Goal: Task Accomplishment & Management: Complete application form

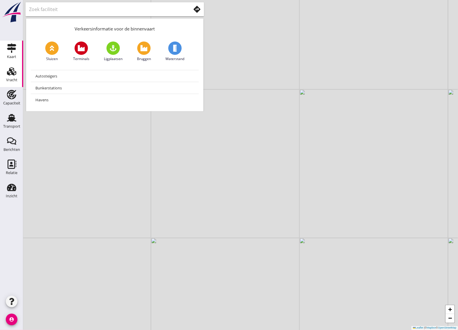
click at [12, 78] on div "Vracht" at bounding box center [11, 80] width 11 height 4
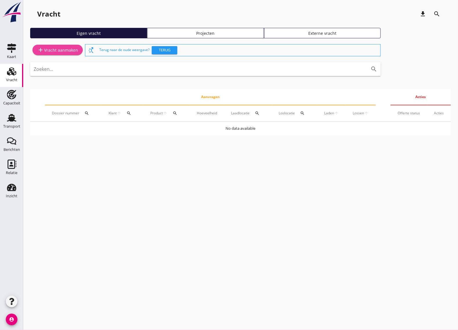
click at [72, 46] on link "add Vracht aanmaken" at bounding box center [58, 50] width 50 height 10
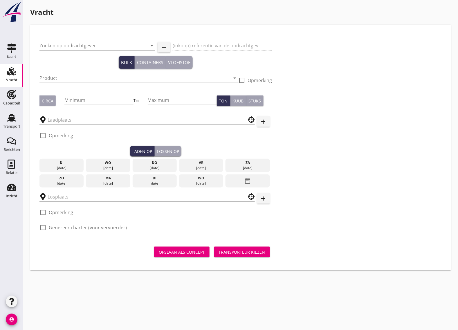
click at [16, 319] on icon "account_circle" at bounding box center [12, 320] width 12 height 12
click at [37, 311] on link "logout Uitloggen" at bounding box center [38, 318] width 43 height 14
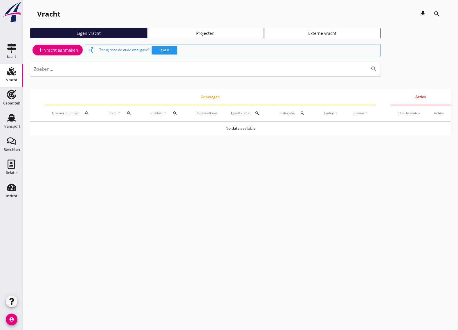
click at [50, 51] on div "add Vracht aanmaken" at bounding box center [57, 49] width 41 height 7
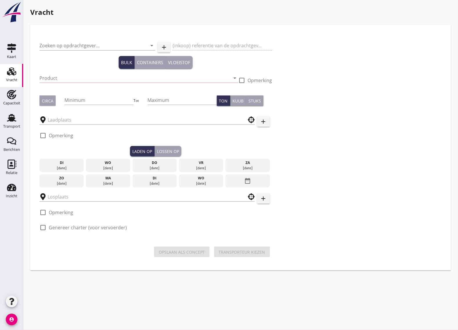
click at [70, 72] on div "Product arrow_drop_down" at bounding box center [139, 79] width 199 height 19
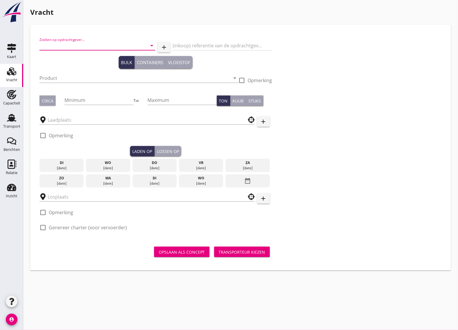
click at [67, 46] on input "Zoeken op opdrachtgever..." at bounding box center [90, 45] width 100 height 9
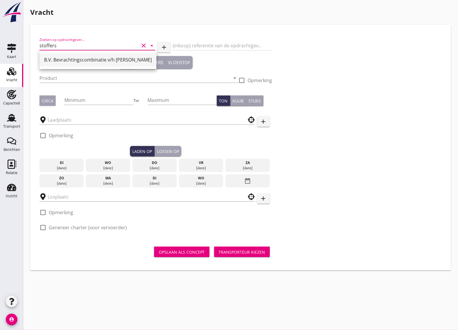
click at [85, 60] on div "B.V. Bevrachtingscombinatie v/h [PERSON_NAME]" at bounding box center [98, 59] width 108 height 7
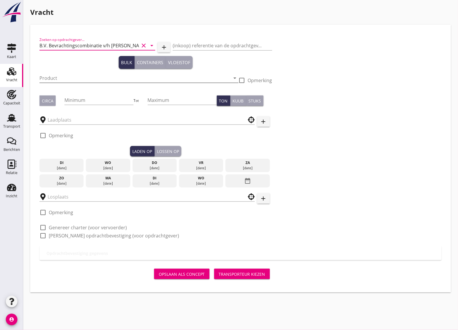
type input "B.V. Bevrachtingscombinatie v/h [PERSON_NAME]"
click at [69, 75] on input "Product" at bounding box center [135, 78] width 191 height 9
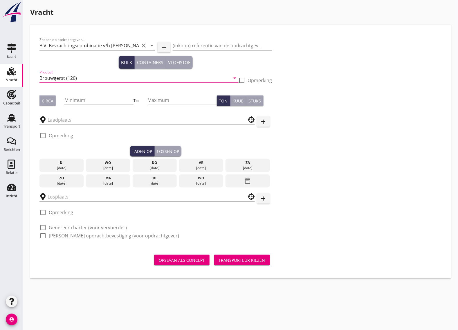
type input "Brouwgerst (120)"
click at [76, 98] on input "Minimum" at bounding box center [99, 100] width 69 height 9
type input "1000"
click at [52, 100] on div "Circa" at bounding box center [48, 101] width 12 height 6
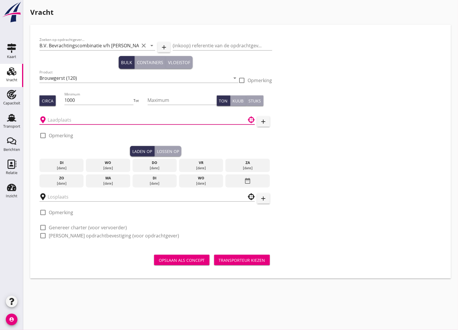
click at [60, 119] on input "text" at bounding box center [143, 119] width 191 height 9
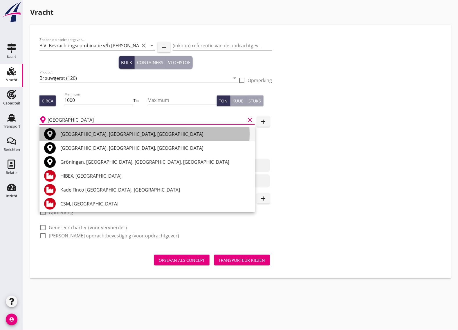
click at [77, 135] on div "[GEOGRAPHIC_DATA], [GEOGRAPHIC_DATA], [GEOGRAPHIC_DATA]" at bounding box center [155, 134] width 190 height 7
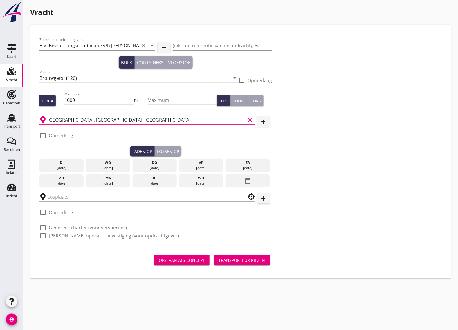
type input "[GEOGRAPHIC_DATA], [GEOGRAPHIC_DATA], [GEOGRAPHIC_DATA]"
click at [42, 136] on div at bounding box center [43, 136] width 10 height 10
checkbox input "true"
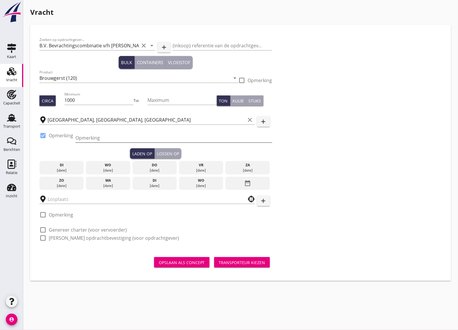
click at [87, 139] on input "Opmerking" at bounding box center [174, 137] width 197 height 9
click at [78, 137] on input "laden bij Offeringa tel. [PHONE_NUMBER]" at bounding box center [174, 137] width 197 height 9
type input "Laden bij Offeringa tel. [PHONE_NUMBER]"
click at [106, 183] on div "[DATE]" at bounding box center [108, 185] width 42 height 5
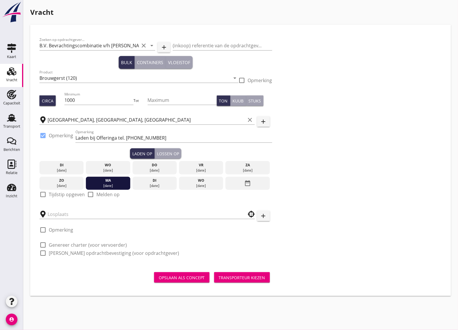
click at [44, 192] on div at bounding box center [43, 195] width 10 height 10
checkbox input "true"
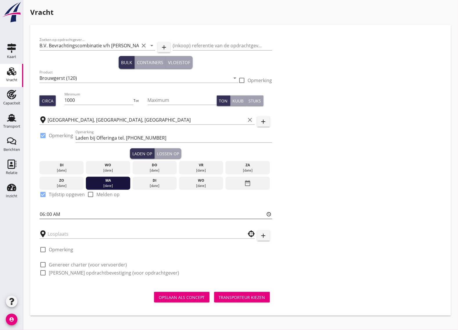
click at [60, 215] on input "06:00" at bounding box center [156, 214] width 233 height 9
type input "06:01"
click at [169, 150] on button "Lossen op" at bounding box center [168, 153] width 27 height 10
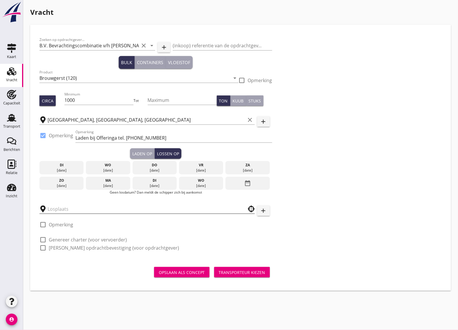
click at [85, 208] on input "text" at bounding box center [143, 209] width 191 height 9
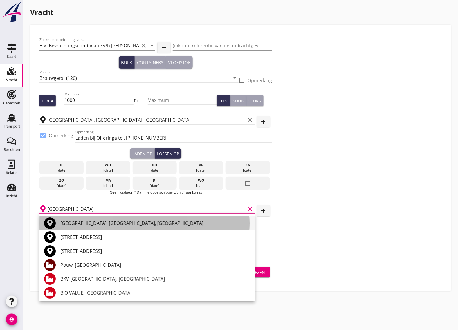
click at [108, 224] on div "[GEOGRAPHIC_DATA], [GEOGRAPHIC_DATA], [GEOGRAPHIC_DATA]" at bounding box center [155, 223] width 190 height 7
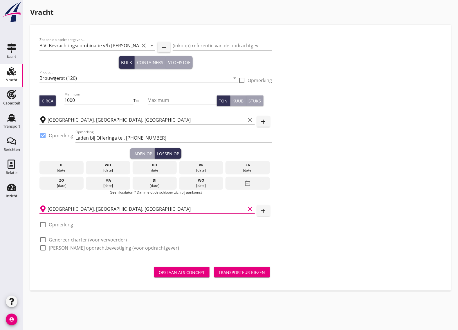
type input "[GEOGRAPHIC_DATA], [GEOGRAPHIC_DATA], [GEOGRAPHIC_DATA]"
click at [41, 224] on div at bounding box center [43, 225] width 10 height 10
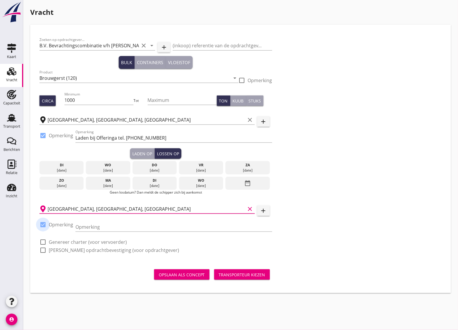
checkbox input "true"
click at [92, 225] on input "Opmerking" at bounding box center [174, 227] width 197 height 9
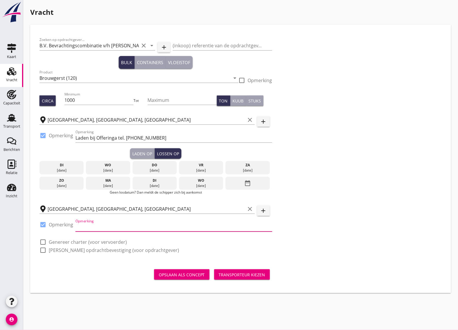
type input "l"
type input "lossen bij Holland Malt tel. [PHONE_NUMBER]"
click at [44, 240] on div at bounding box center [43, 242] width 10 height 10
checkbox input "true"
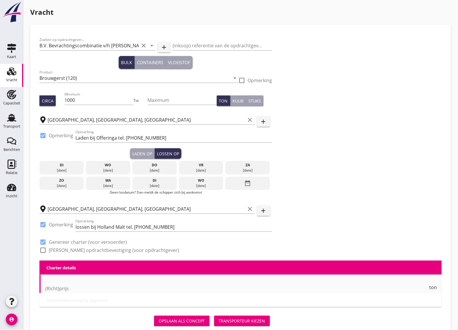
checkbox input "true"
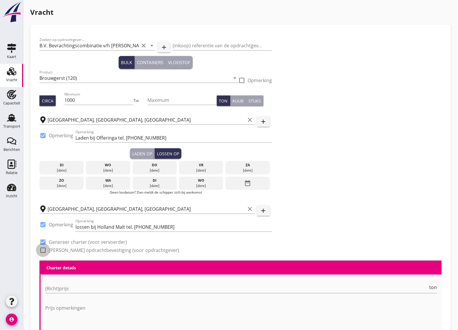
click at [42, 250] on div at bounding box center [43, 251] width 10 height 10
checkbox input "true"
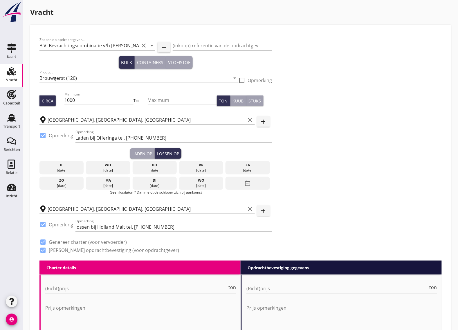
scroll to position [73, 0]
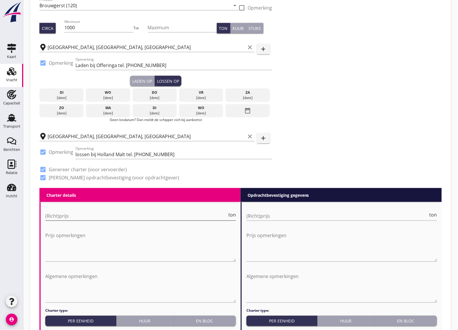
click at [60, 218] on input "(Richt)prijs" at bounding box center [136, 216] width 182 height 9
type input "5.5"
click at [262, 213] on input "(Richt)prijs" at bounding box center [338, 216] width 182 height 9
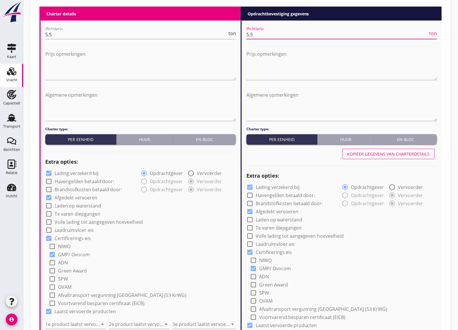
scroll to position [363, 0]
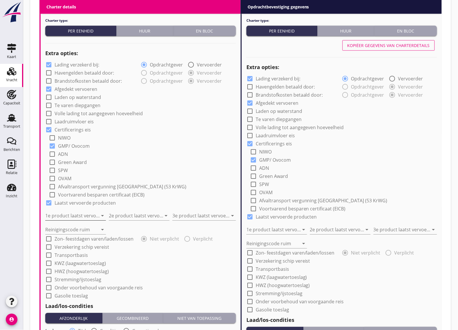
type input "5.5"
click at [75, 217] on input "1e product laatst vervoerd" at bounding box center [71, 215] width 53 height 9
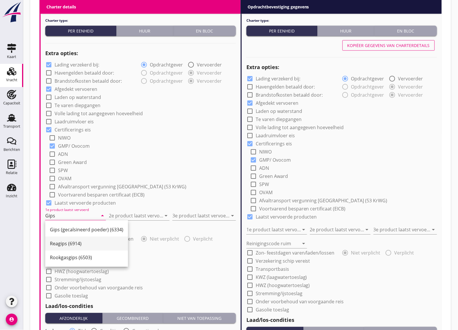
click at [77, 242] on div "Reagips (6914)" at bounding box center [87, 243] width 74 height 7
type input "Reagips (6914)"
click at [144, 215] on input "2e product laatst vervoerd" at bounding box center [135, 215] width 53 height 9
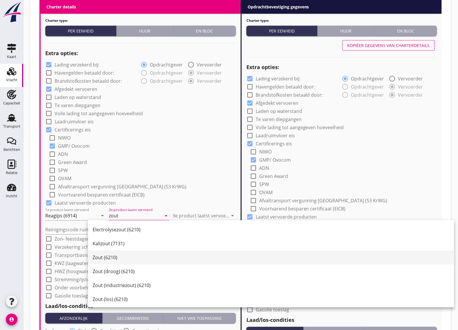
click at [108, 258] on div "Zout (6210)" at bounding box center [271, 257] width 357 height 7
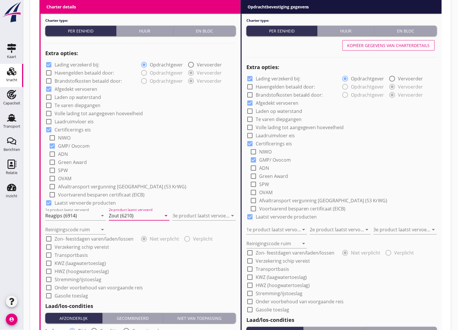
type input "Zout (6210)"
click at [188, 209] on div "3e product laatst vervoerd arrow_drop_down" at bounding box center [205, 214] width 64 height 13
click at [189, 218] on input "3e product laatst vervoerd" at bounding box center [200, 215] width 55 height 9
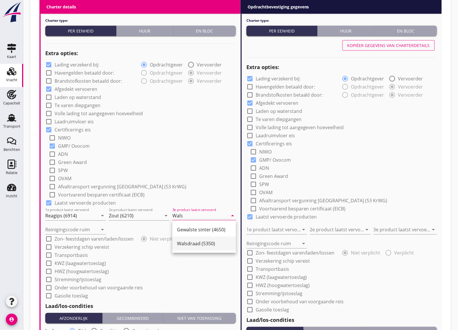
click at [195, 242] on div "Walsdraad (5350)" at bounding box center [204, 243] width 54 height 7
type input "Walsdraad (5350)"
click at [71, 230] on input "Reinigingscode ruim" at bounding box center [71, 229] width 53 height 9
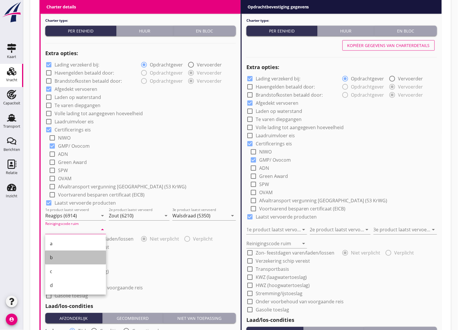
click at [55, 257] on div "b" at bounding box center [75, 257] width 51 height 7
type input "b"
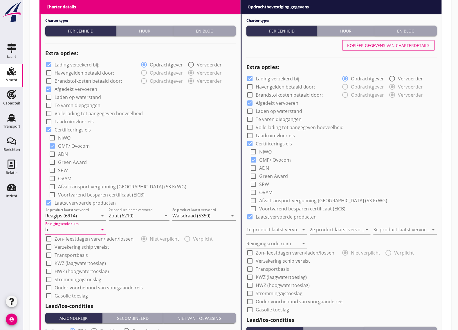
scroll to position [400, 0]
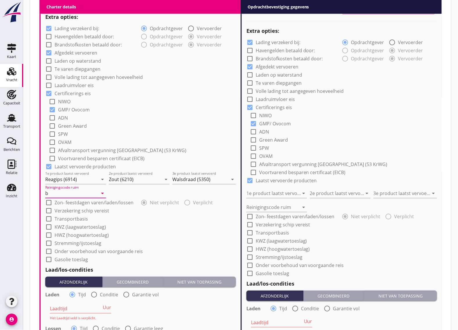
click at [46, 211] on div at bounding box center [49, 211] width 10 height 10
checkbox input "true"
click at [251, 224] on div at bounding box center [250, 225] width 10 height 10
checkbox input "true"
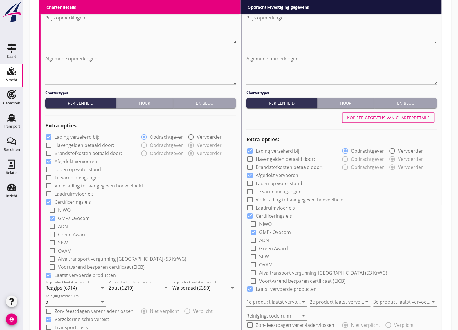
scroll to position [327, 0]
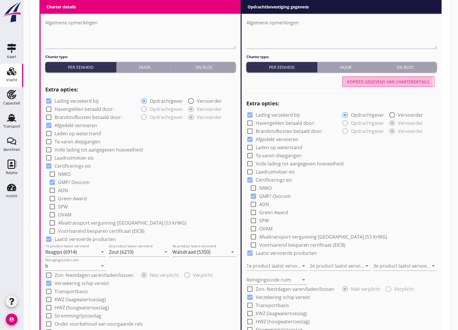
click at [392, 84] on div "Kopiëer gegevens van charterdetails" at bounding box center [389, 82] width 83 height 6
type input "Reagips (6914)"
type input "Zout (6210)"
type input "Walsdraad (5350)"
type input "b"
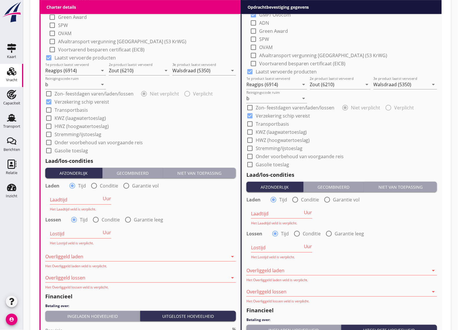
scroll to position [545, 0]
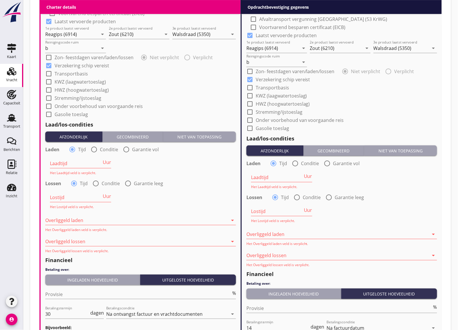
click at [76, 165] on input "Laadtijd" at bounding box center [76, 163] width 52 height 9
click at [77, 162] on input "Laadtijd" at bounding box center [76, 163] width 52 height 9
click at [74, 214] on div "Overliggeld laden arrow_drop_down Het Overliggeld laden veld is verplicht." at bounding box center [140, 222] width 191 height 20
click at [74, 217] on div at bounding box center [136, 220] width 183 height 9
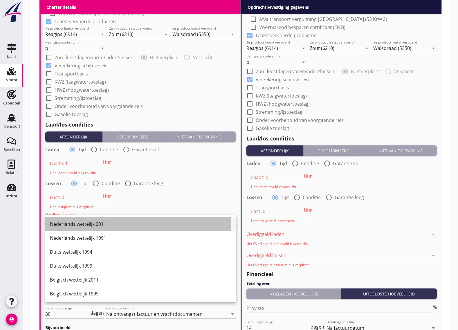
click at [93, 225] on div "Nederlands wettelijk 2011" at bounding box center [141, 224] width 182 height 7
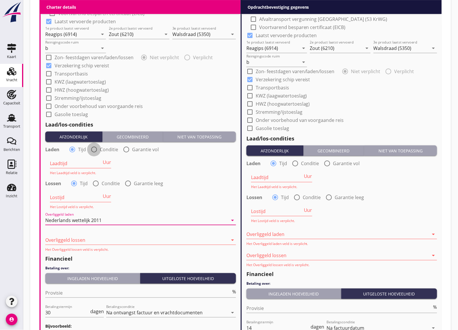
click at [97, 150] on div at bounding box center [94, 150] width 10 height 10
radio input "false"
radio input "true"
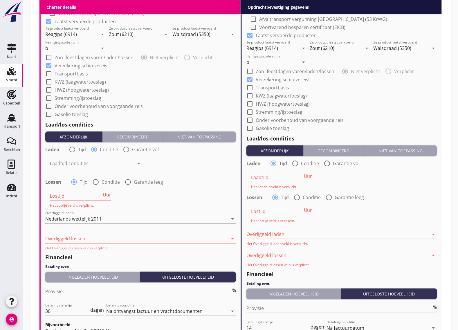
click at [84, 163] on div at bounding box center [92, 163] width 85 height 9
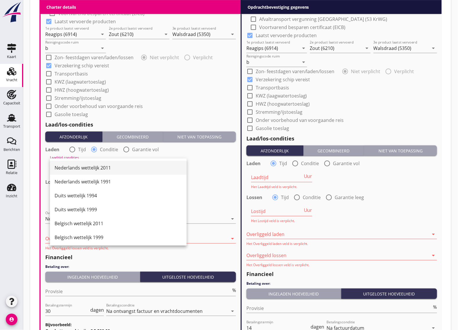
click at [88, 171] on div "Nederlands wettelijk 2011" at bounding box center [119, 167] width 128 height 7
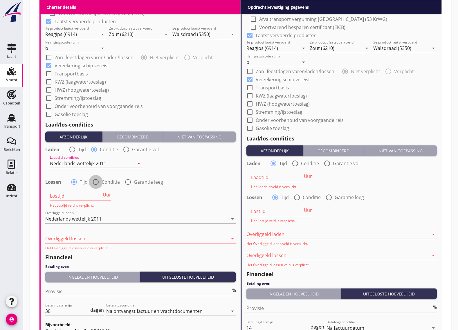
click at [95, 182] on div at bounding box center [96, 182] width 10 height 10
radio input "false"
radio input "true"
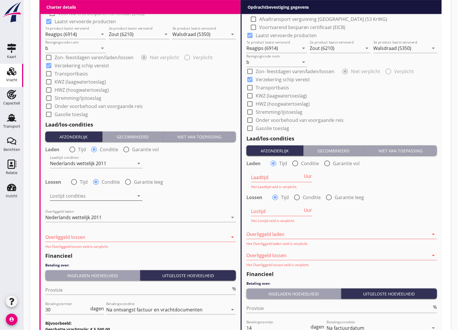
click at [93, 193] on div at bounding box center [92, 195] width 85 height 9
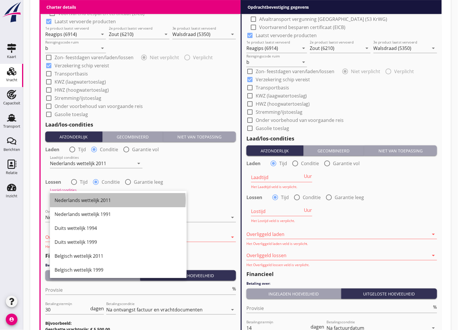
click at [92, 200] on div "Nederlands wettelijk 2011" at bounding box center [119, 200] width 128 height 7
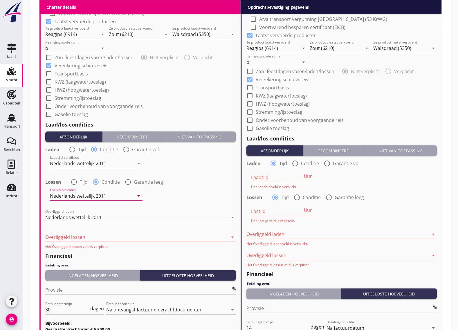
click at [88, 235] on div at bounding box center [136, 237] width 183 height 9
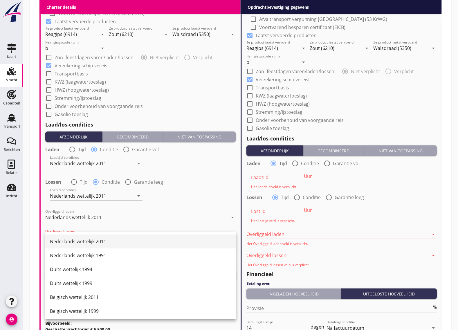
click at [93, 238] on div "Nederlands wettelijk 2011" at bounding box center [141, 241] width 182 height 7
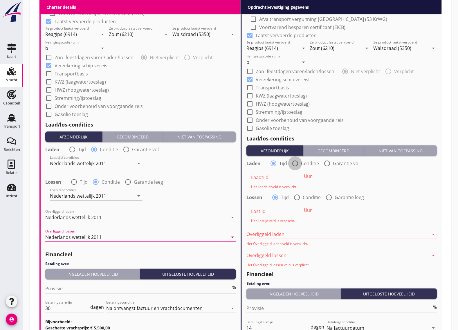
click at [295, 162] on div at bounding box center [296, 164] width 10 height 10
radio input "false"
radio input "true"
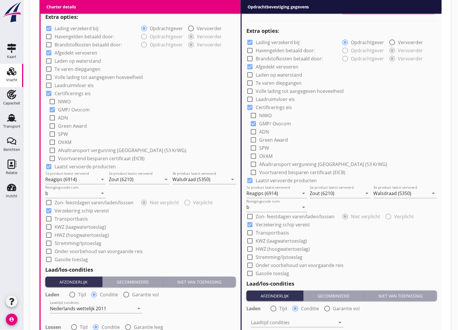
scroll to position [363, 0]
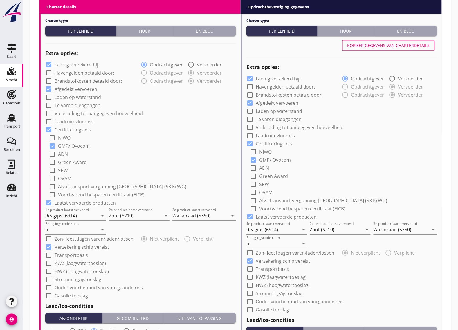
click at [371, 46] on div "Kopiëer gegevens van charterdetails" at bounding box center [389, 45] width 83 height 6
radio input "false"
radio input "true"
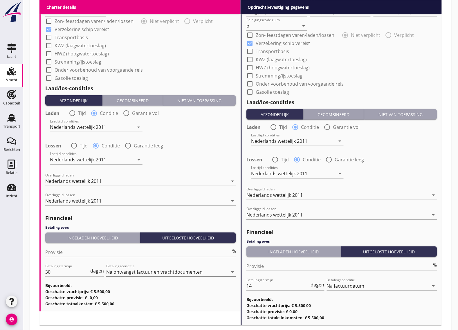
scroll to position [615, 0]
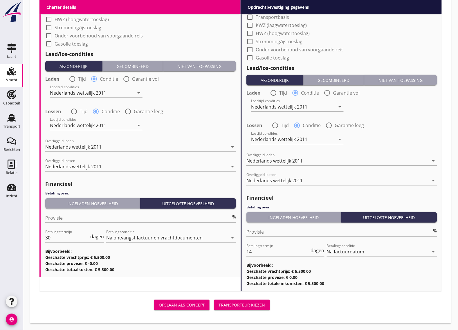
click at [70, 220] on input "Provisie" at bounding box center [138, 218] width 186 height 9
type input "5"
click at [78, 240] on input "30" at bounding box center [67, 237] width 44 height 9
type input "3"
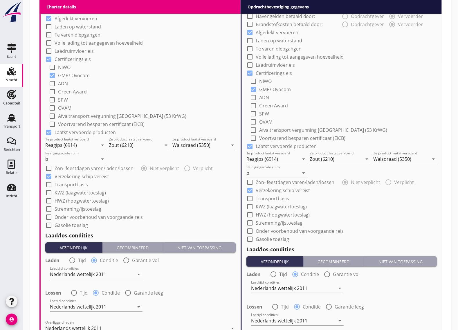
scroll to position [361, 0]
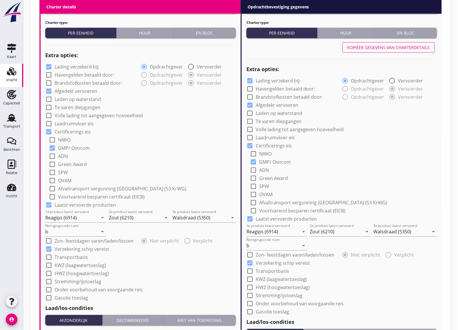
type input "14"
click at [253, 78] on div at bounding box center [250, 81] width 10 height 10
checkbox input "false"
click at [47, 65] on div at bounding box center [49, 67] width 10 height 10
checkbox input "false"
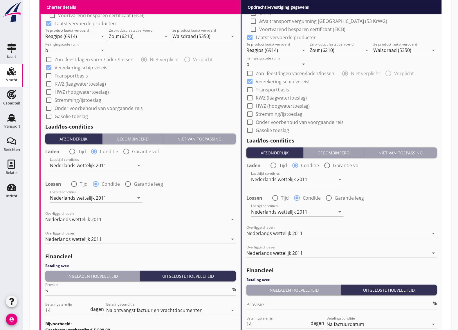
scroll to position [615, 0]
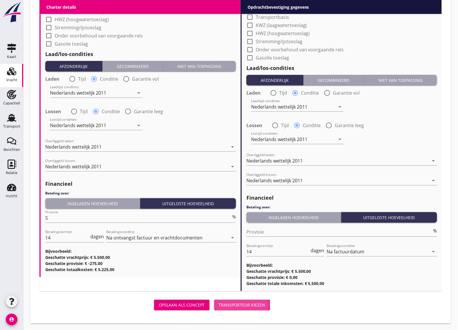
click at [231, 303] on div "Transporteur kiezen" at bounding box center [242, 305] width 46 height 6
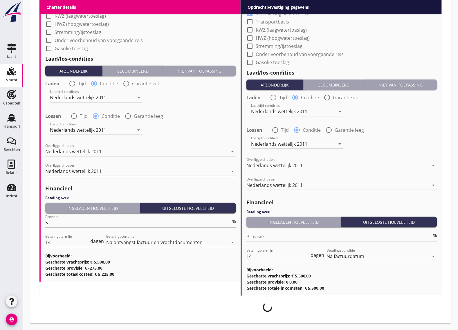
scroll to position [429, 0]
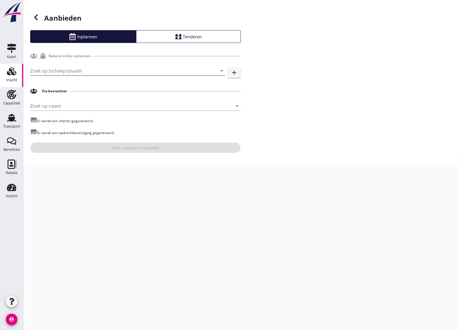
click at [122, 74] on input "Zoek op (scheeps)naam" at bounding box center [119, 70] width 179 height 9
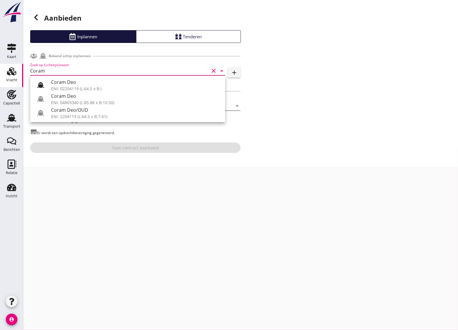
click at [140, 102] on div "ENI: 04803340 (L:85.88 x B:10.50)" at bounding box center [136, 103] width 170 height 6
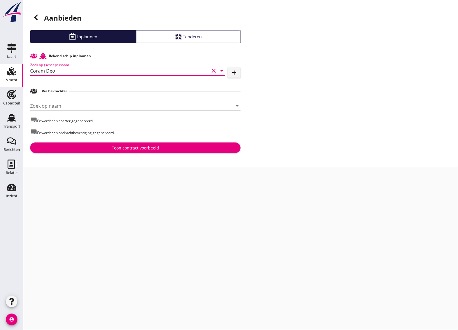
type input "Coram Deo"
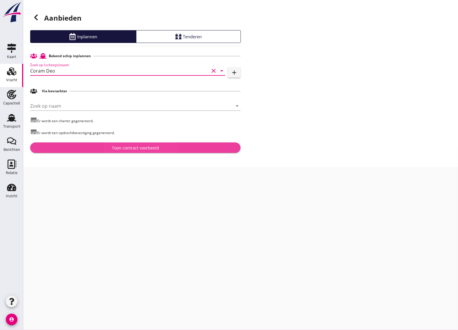
click at [96, 147] on div "Toon contract voorbeeld" at bounding box center [135, 148] width 201 height 6
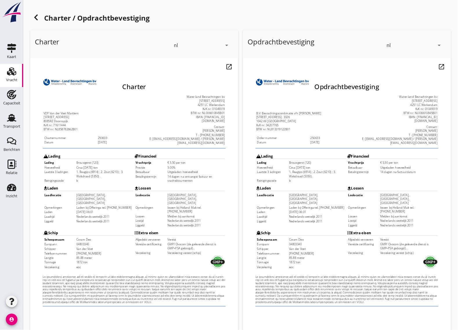
scroll to position [68, 0]
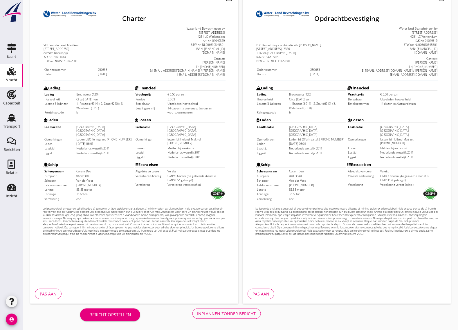
click at [211, 315] on div "Inplannen zonder bericht" at bounding box center [227, 314] width 59 height 6
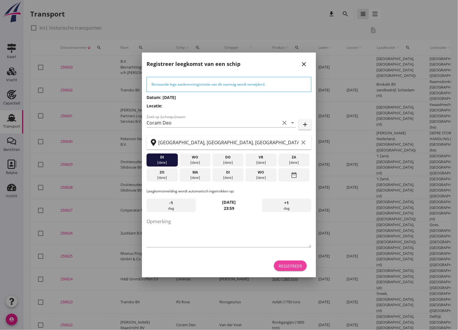
click at [299, 269] on div "Registreer" at bounding box center [291, 266] width 24 height 6
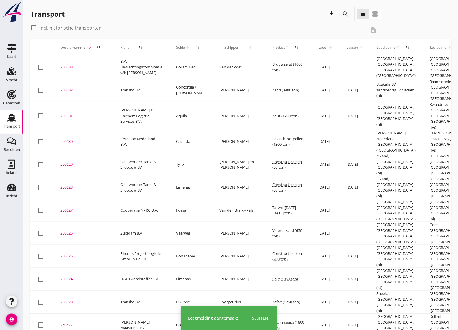
click at [69, 65] on div "250633" at bounding box center [83, 68] width 46 height 6
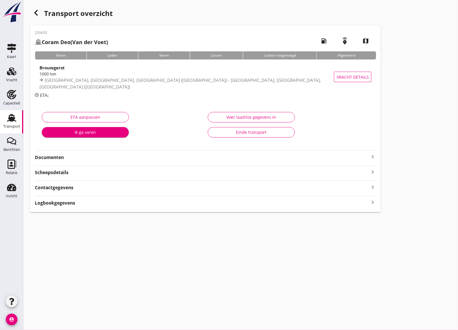
click at [76, 158] on strong "Documenten" at bounding box center [202, 157] width 335 height 7
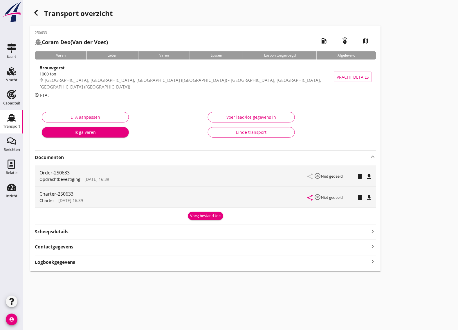
click at [367, 173] on div "file_download" at bounding box center [369, 176] width 5 height 7
click at [369, 175] on icon "file_download" at bounding box center [369, 176] width 7 height 7
click at [371, 197] on icon "file_download" at bounding box center [369, 197] width 7 height 7
